Goal: Task Accomplishment & Management: Manage account settings

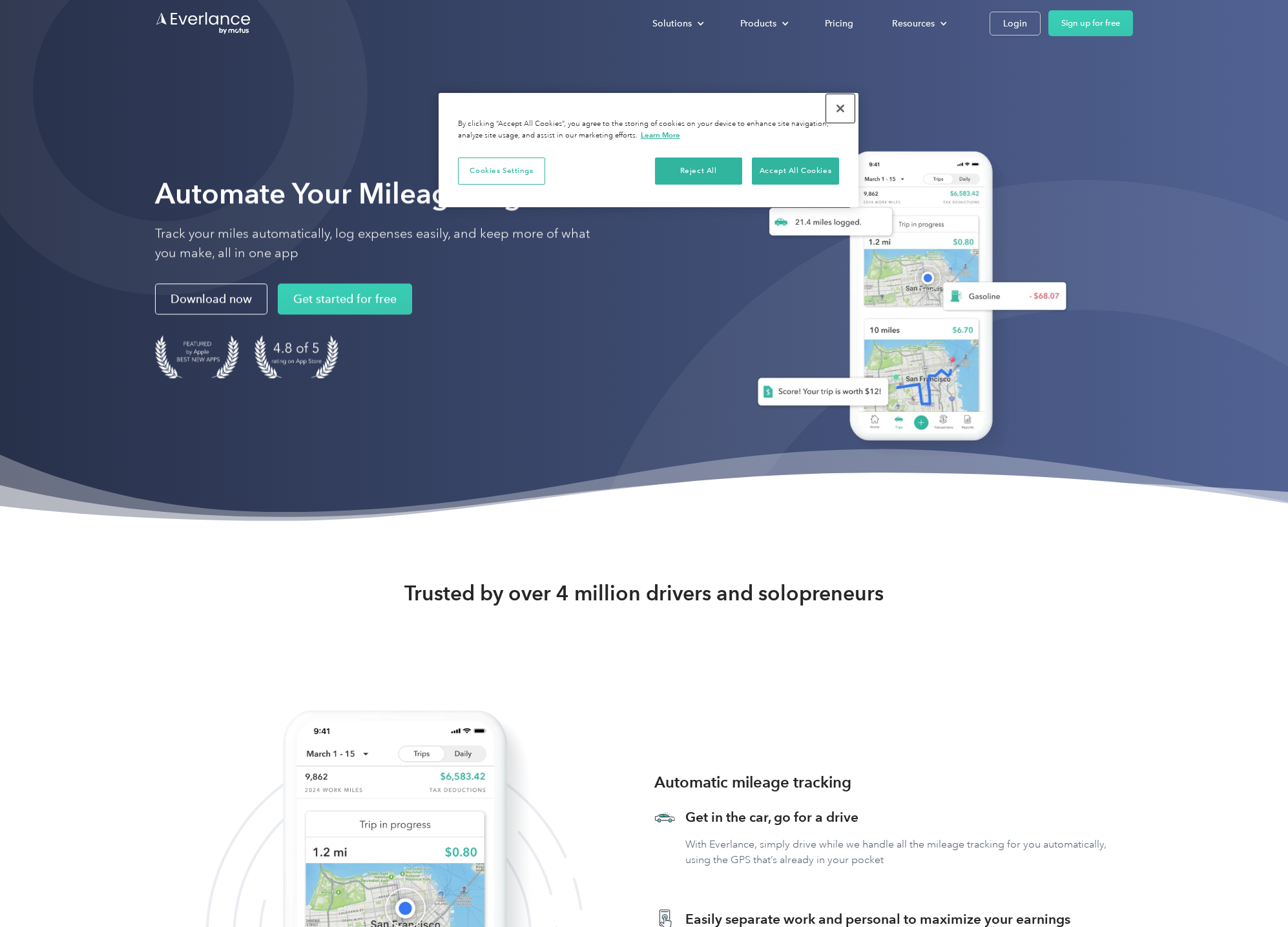
click at [844, 107] on button "Close" at bounding box center [840, 108] width 28 height 28
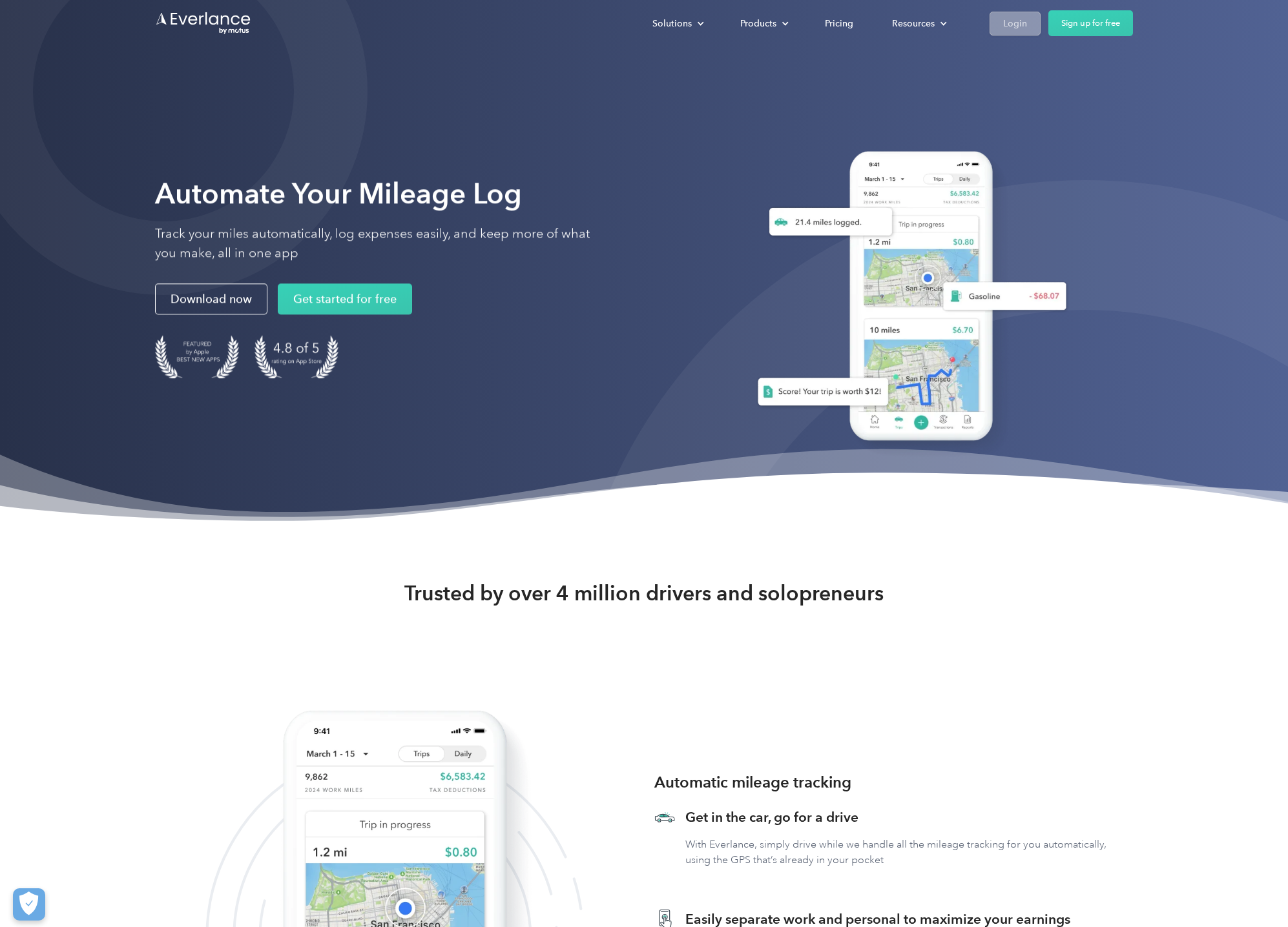
click at [1017, 22] on div "Login" at bounding box center [1015, 23] width 24 height 16
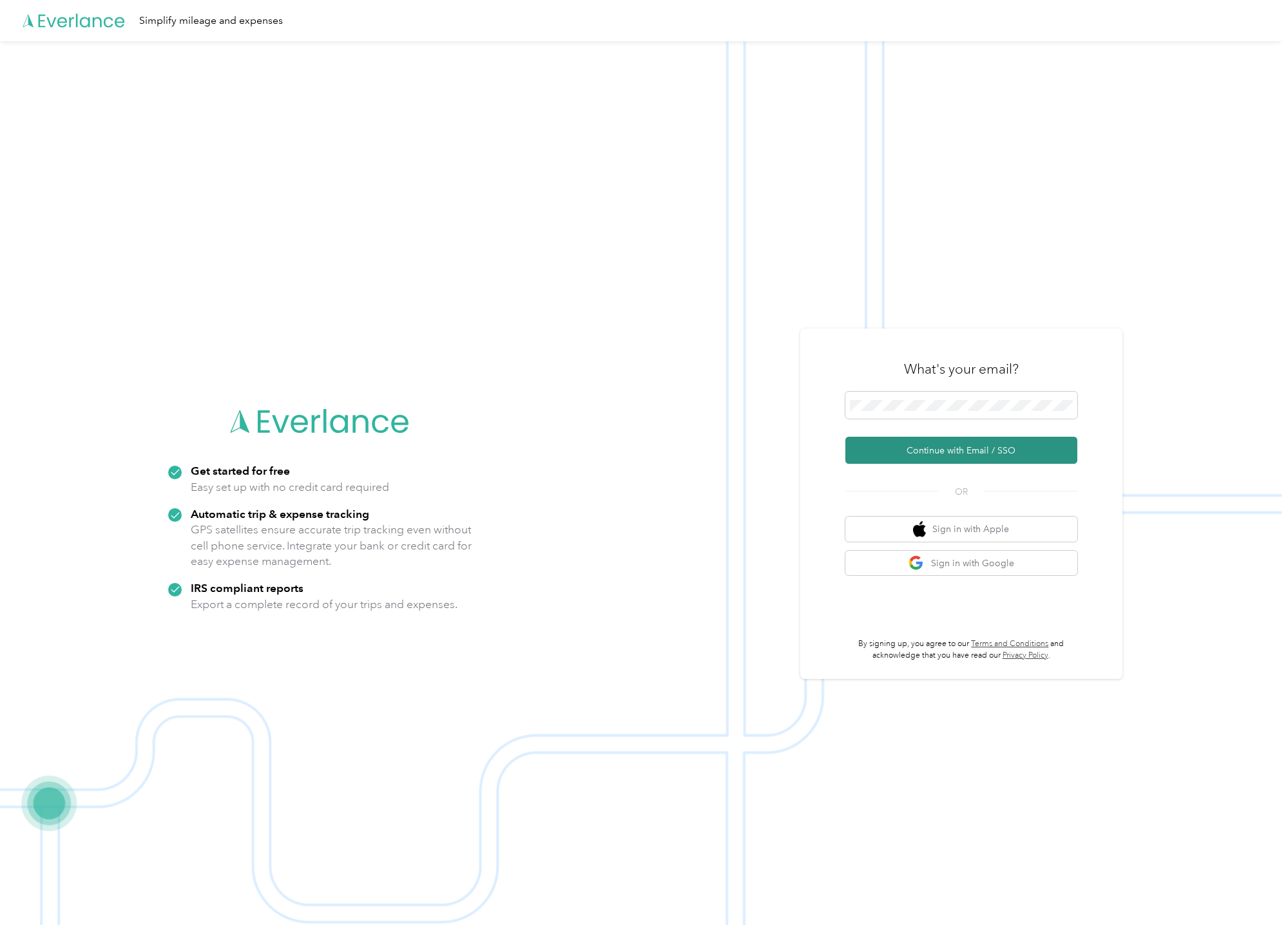
click at [917, 445] on button "Continue with Email / SSO" at bounding box center [961, 450] width 232 height 27
